Goal: Find specific page/section: Find specific page/section

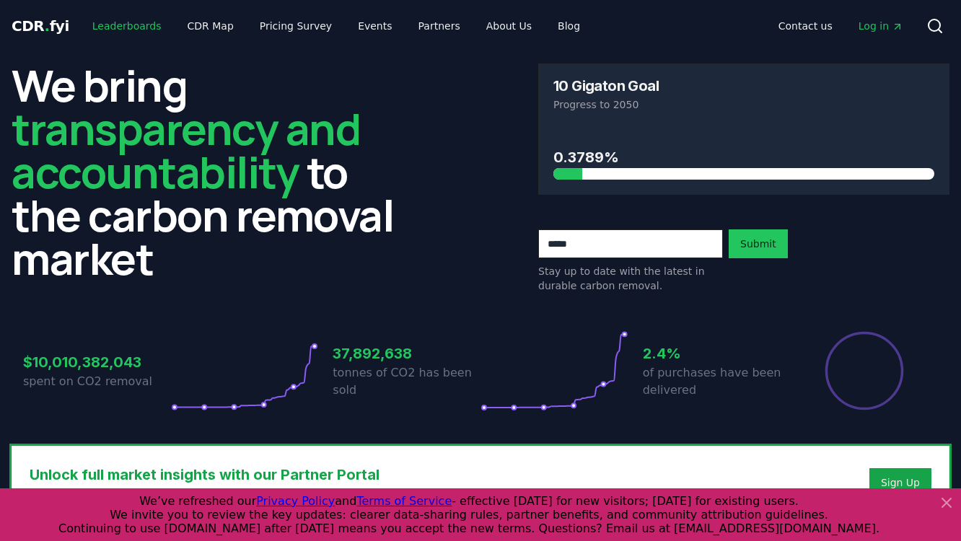
click at [133, 22] on link "Leaderboards" at bounding box center [127, 26] width 92 height 26
click at [134, 26] on link "Leaderboards" at bounding box center [127, 26] width 92 height 26
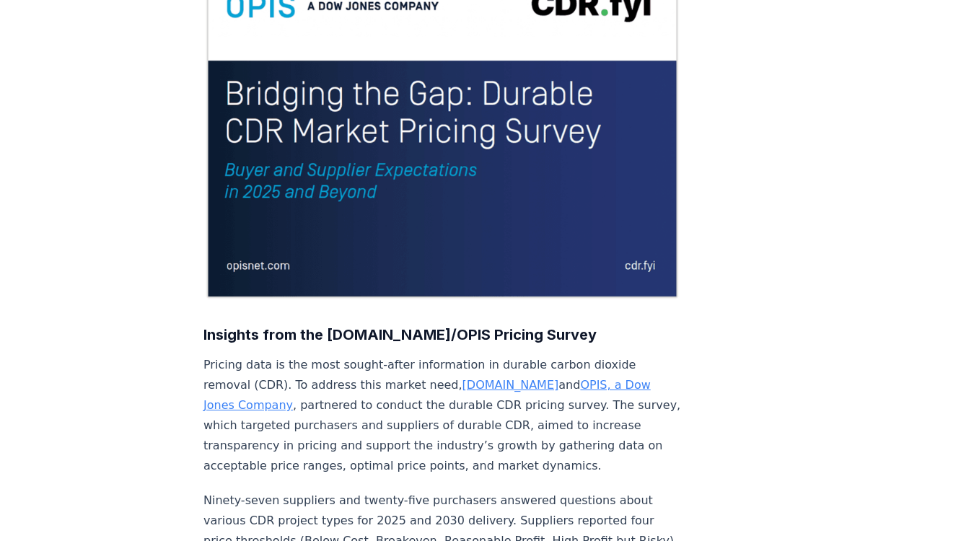
scroll to position [211, 0]
